Goal: Task Accomplishment & Management: Use online tool/utility

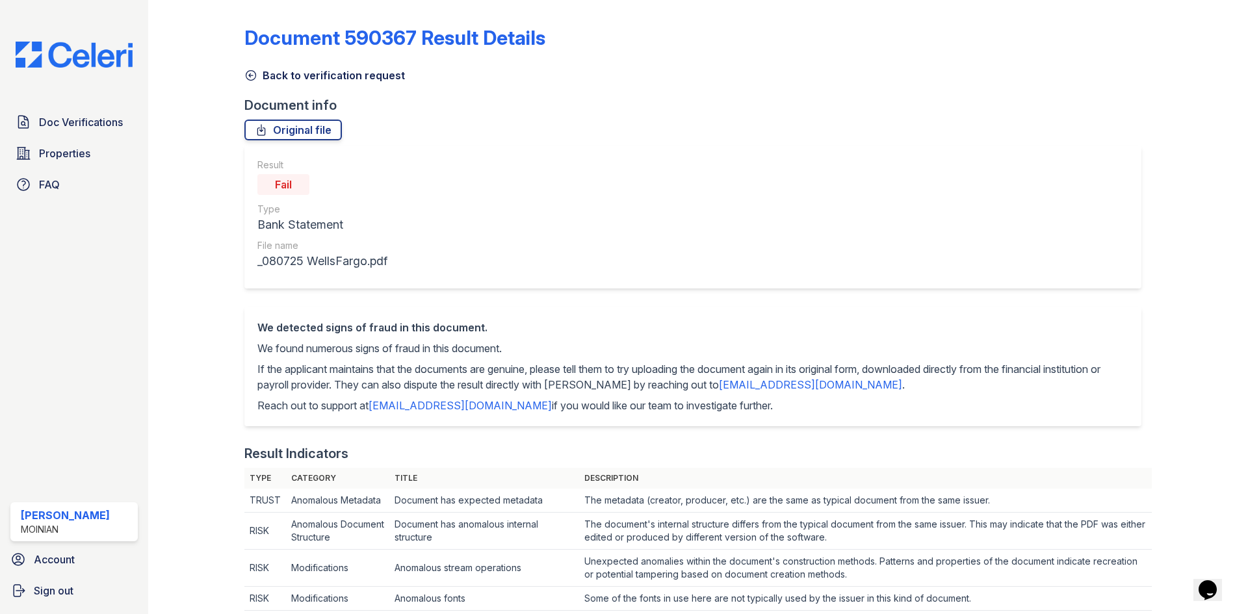
scroll to position [650, 0]
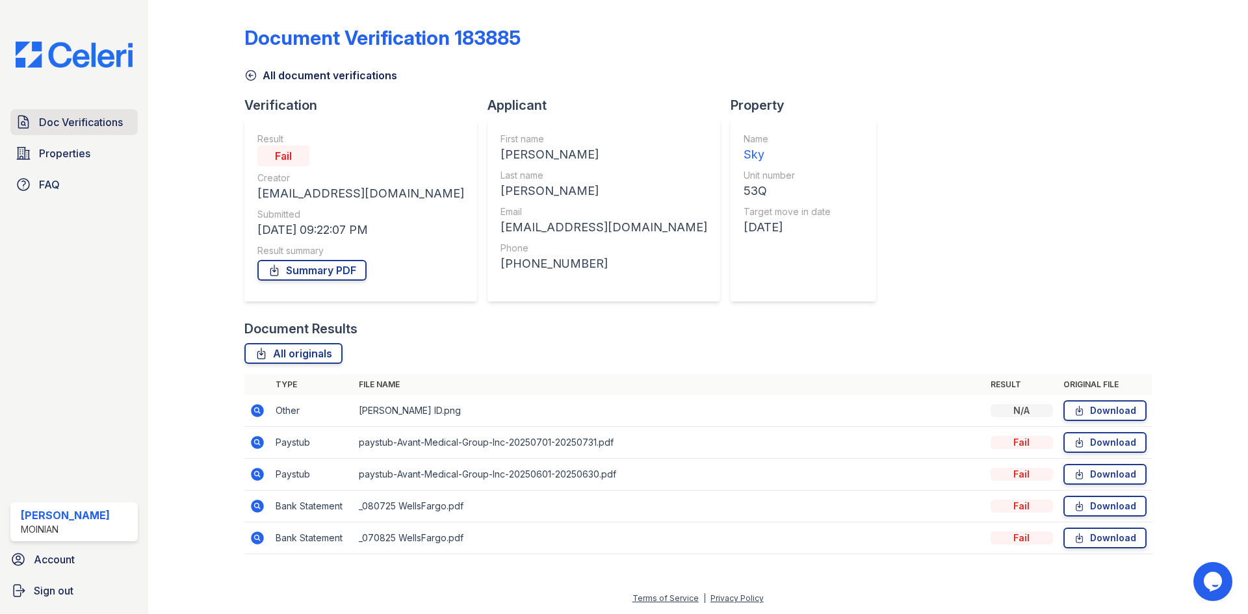
click at [71, 125] on span "Doc Verifications" at bounding box center [81, 122] width 84 height 16
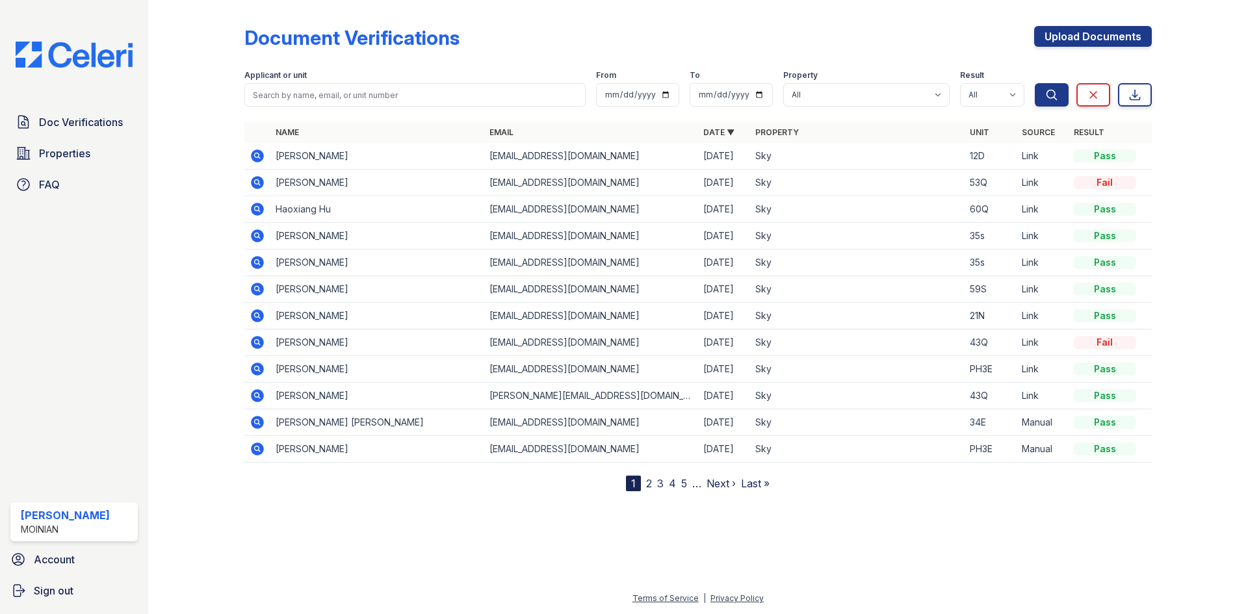
click at [253, 184] on icon at bounding box center [257, 182] width 13 height 13
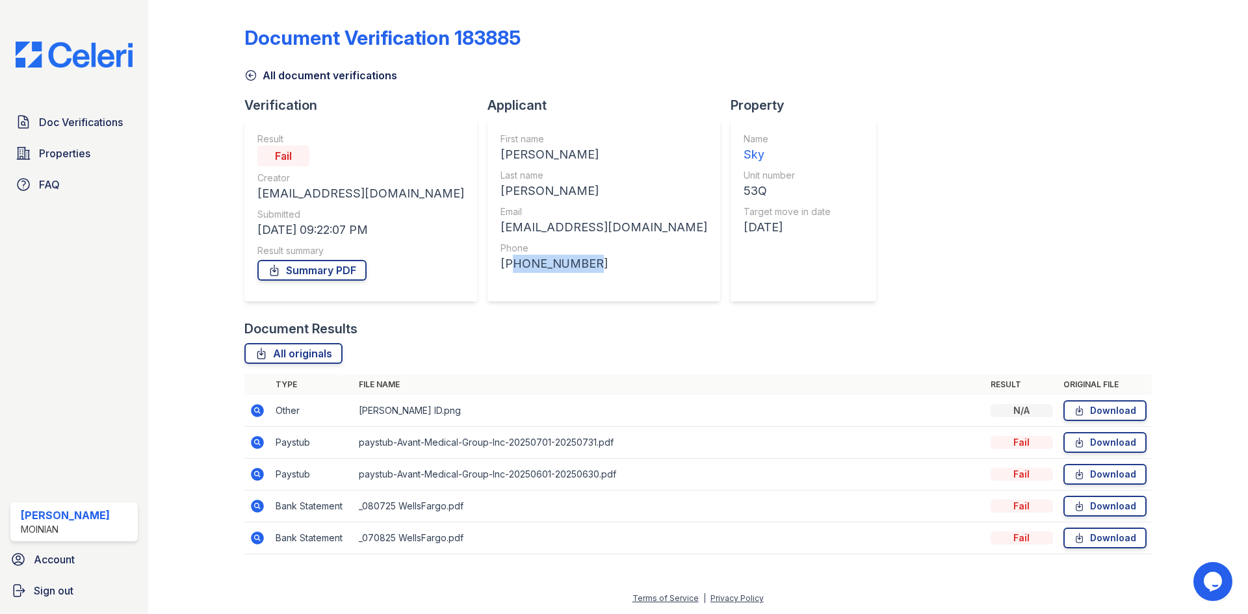
drag, startPoint x: 491, startPoint y: 261, endPoint x: 425, endPoint y: 261, distance: 66.3
click at [500, 261] on div "[PHONE_NUMBER]" at bounding box center [603, 264] width 207 height 18
copy div "13109191333"
